Goal: Find specific page/section

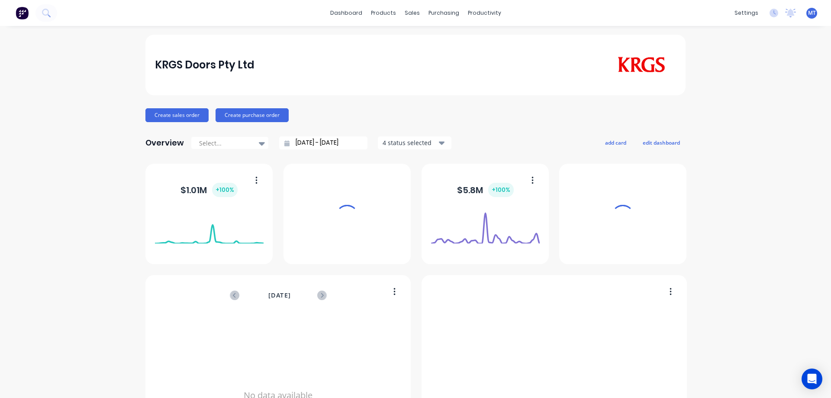
click at [410, 11] on div "sales" at bounding box center [412, 12] width 24 height 13
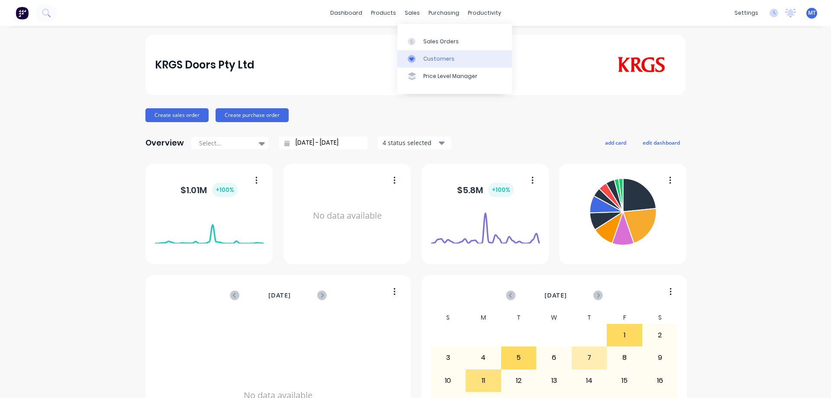
click at [419, 56] on div at bounding box center [414, 59] width 13 height 8
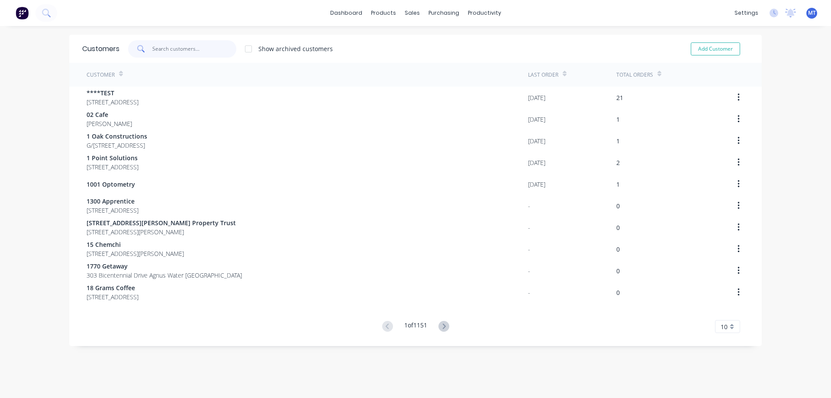
click at [190, 48] on input "text" at bounding box center [194, 48] width 84 height 17
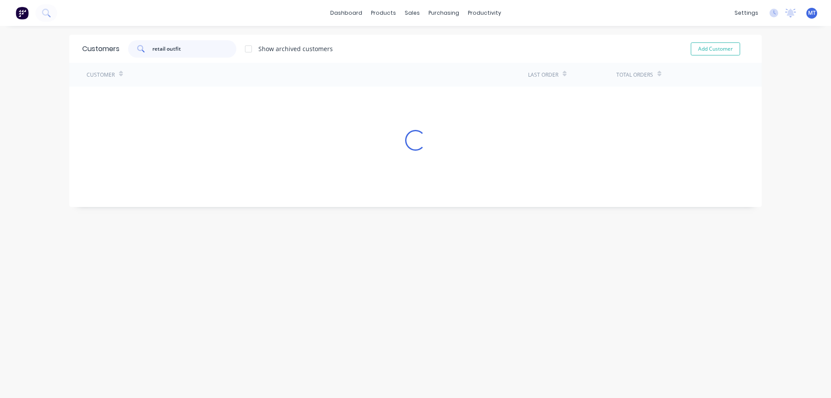
type input "retail outfit"
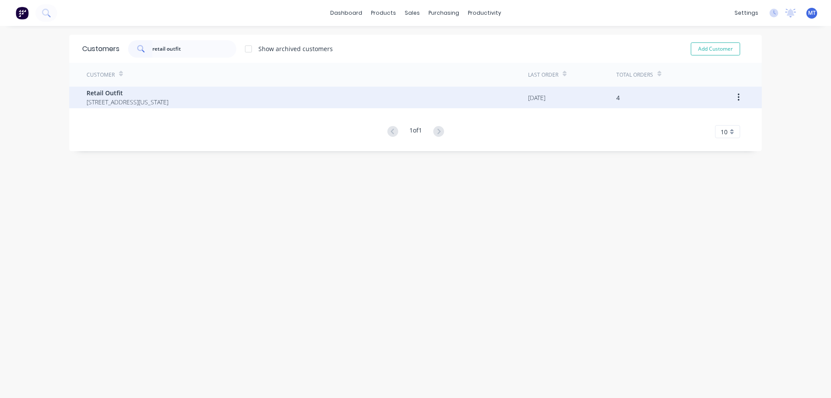
click at [168, 93] on span "Retail Outfit" at bounding box center [128, 92] width 82 height 9
